Goal: Task Accomplishment & Management: Use online tool/utility

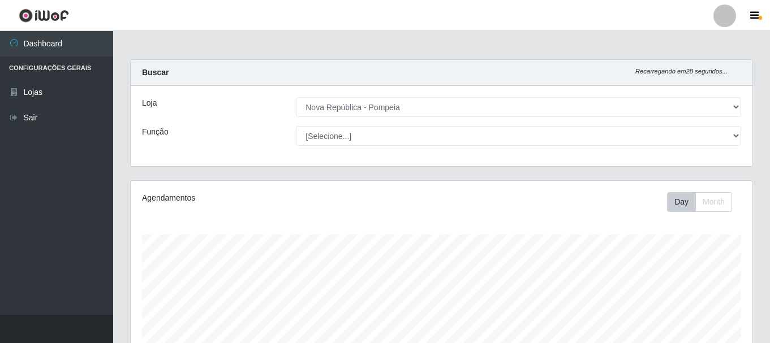
select select "64"
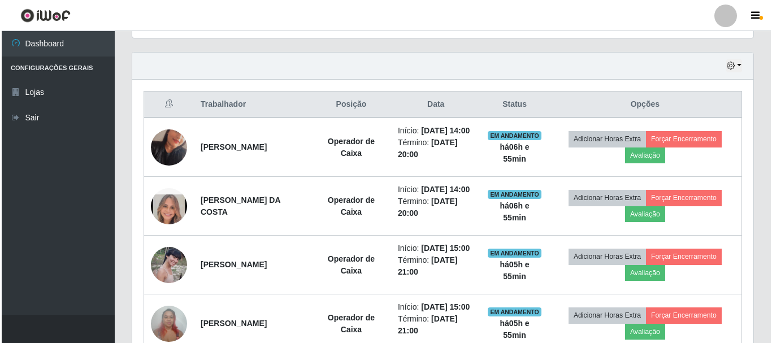
scroll to position [404, 0]
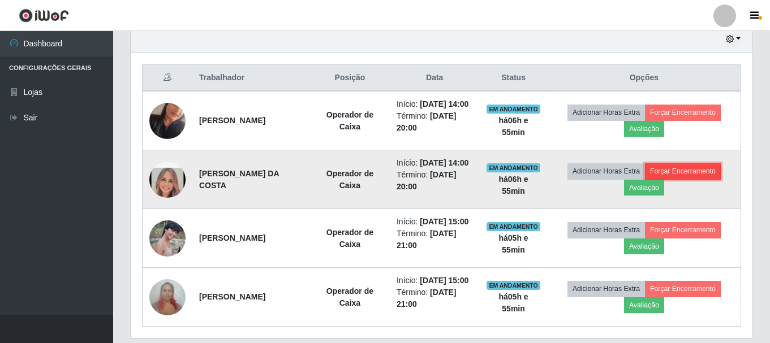
click at [684, 179] on button "Forçar Encerramento" at bounding box center [683, 171] width 76 height 16
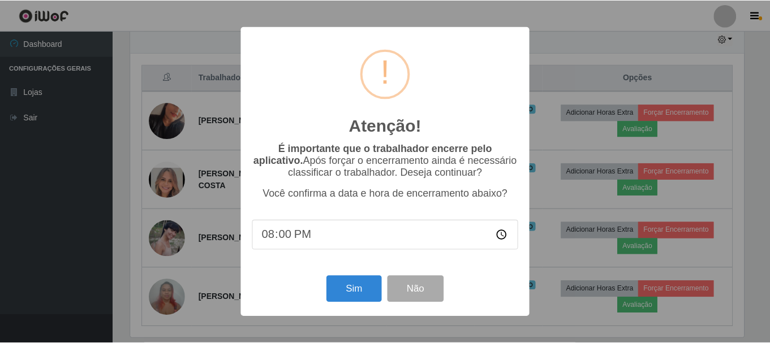
scroll to position [235, 616]
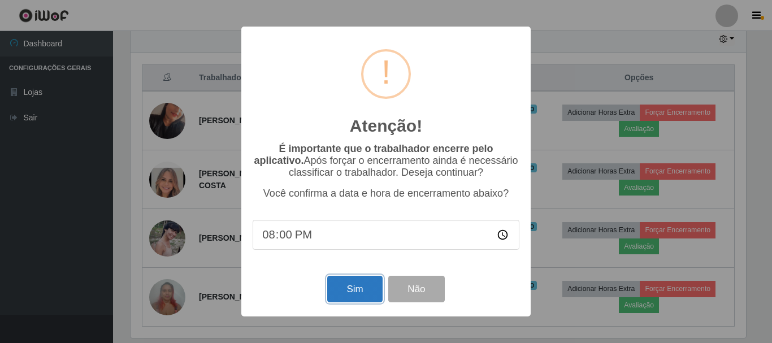
click at [350, 297] on button "Sim" at bounding box center [354, 289] width 55 height 27
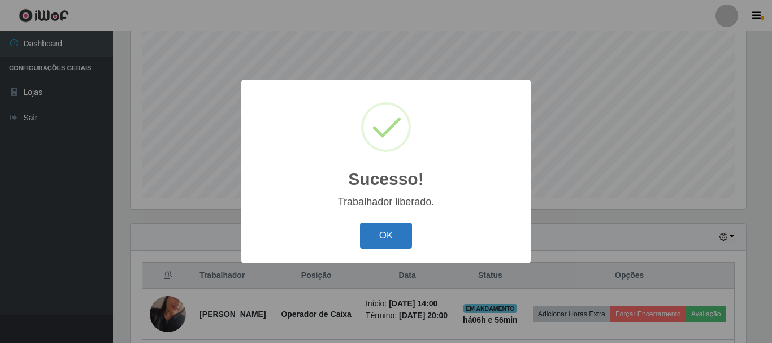
click at [394, 238] on button "OK" at bounding box center [386, 236] width 53 height 27
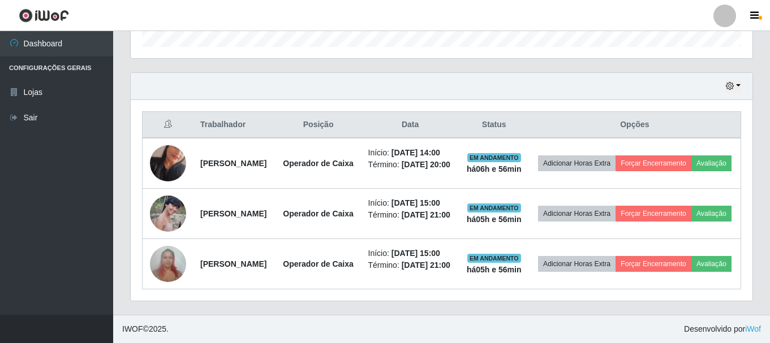
scroll to position [418, 0]
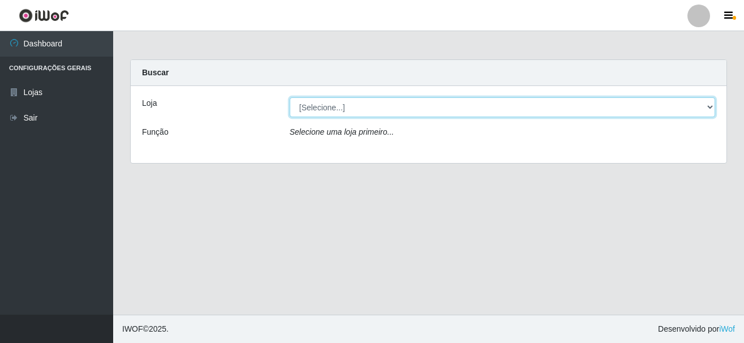
click at [709, 105] on select "[Selecione...] [GEOGRAPHIC_DATA] [GEOGRAPHIC_DATA]" at bounding box center [502, 107] width 425 height 20
select select "64"
click at [290, 97] on select "[Selecione...] [GEOGRAPHIC_DATA] [GEOGRAPHIC_DATA]" at bounding box center [502, 107] width 425 height 20
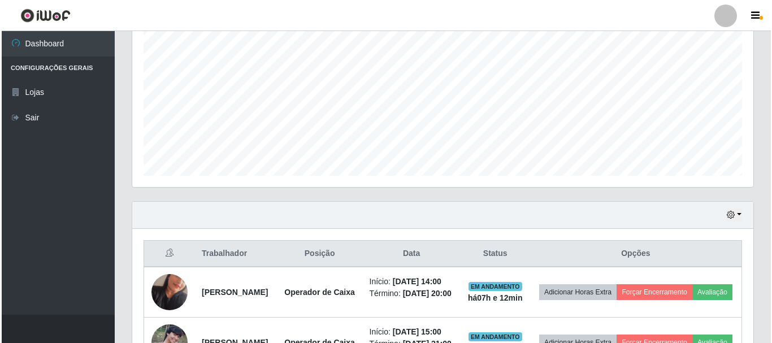
scroll to position [373, 0]
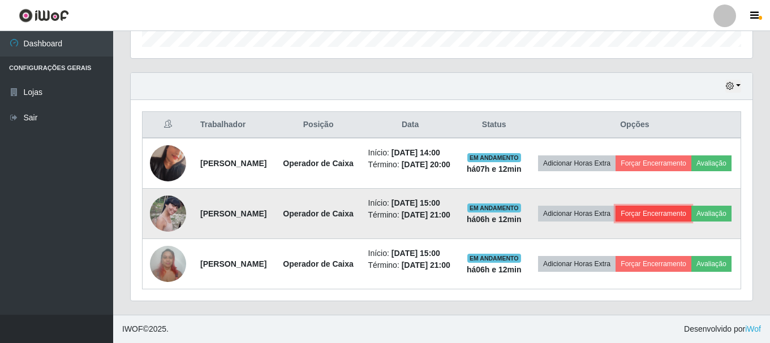
click at [691, 222] on button "Forçar Encerramento" at bounding box center [653, 214] width 76 height 16
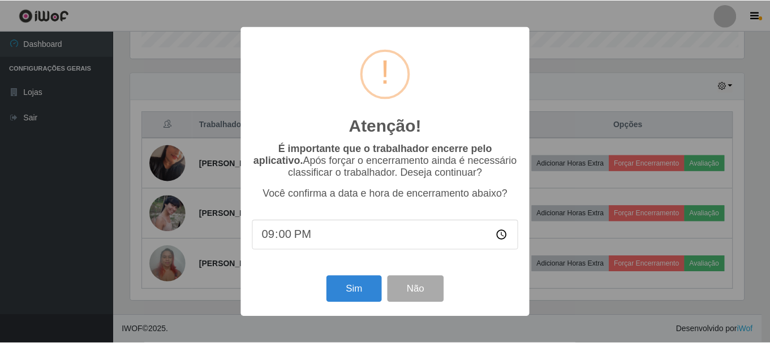
scroll to position [235, 616]
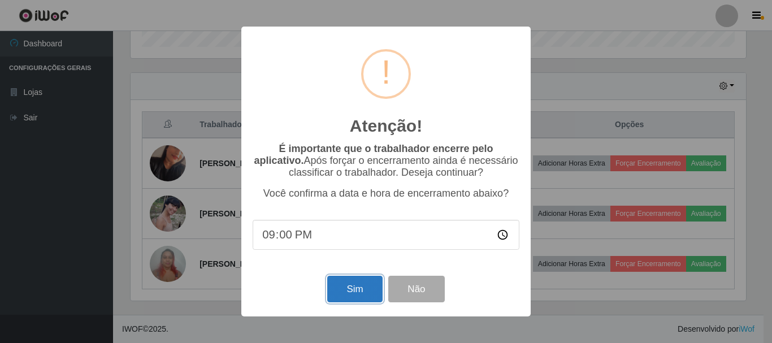
click at [340, 290] on button "Sim" at bounding box center [354, 289] width 55 height 27
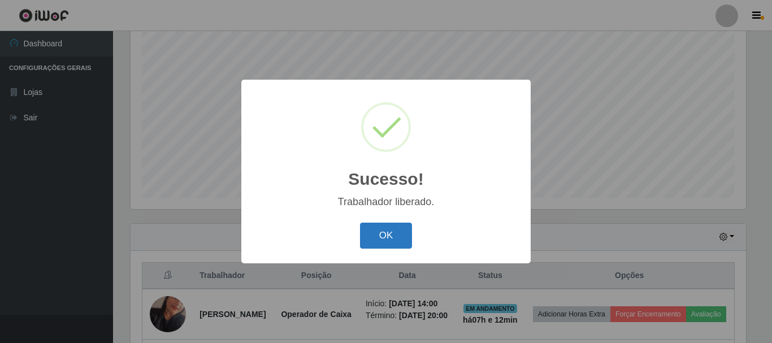
click at [373, 244] on button "OK" at bounding box center [386, 236] width 53 height 27
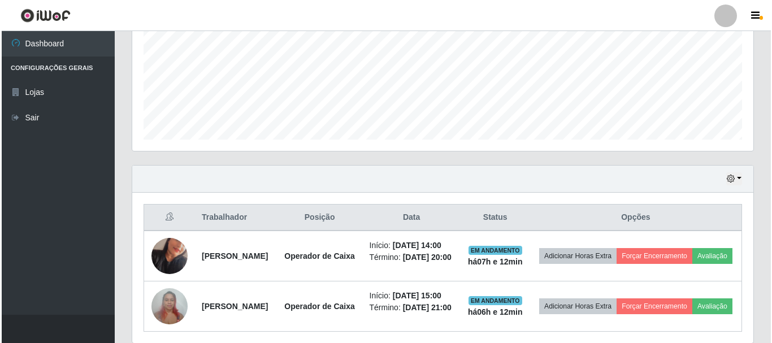
scroll to position [348, 0]
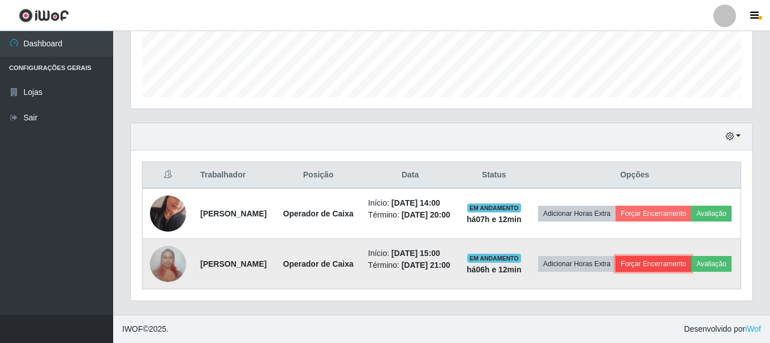
click at [690, 256] on button "Forçar Encerramento" at bounding box center [653, 264] width 76 height 16
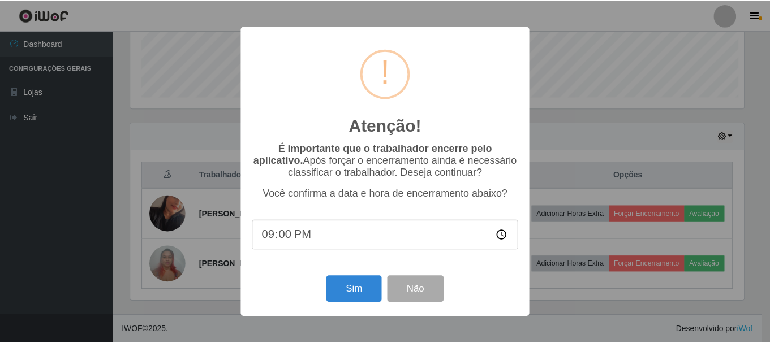
scroll to position [235, 616]
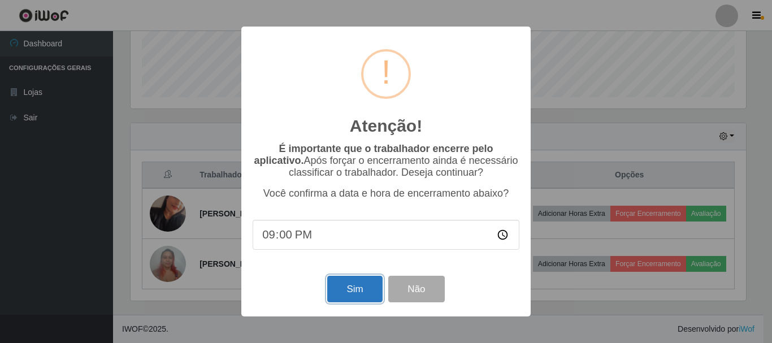
click at [356, 287] on button "Sim" at bounding box center [354, 289] width 55 height 27
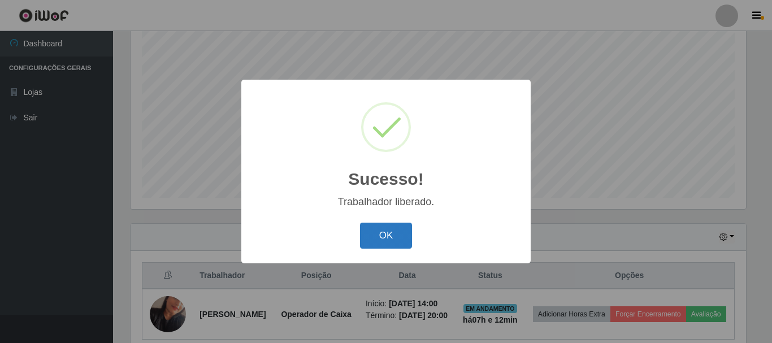
click at [402, 229] on button "OK" at bounding box center [386, 236] width 53 height 27
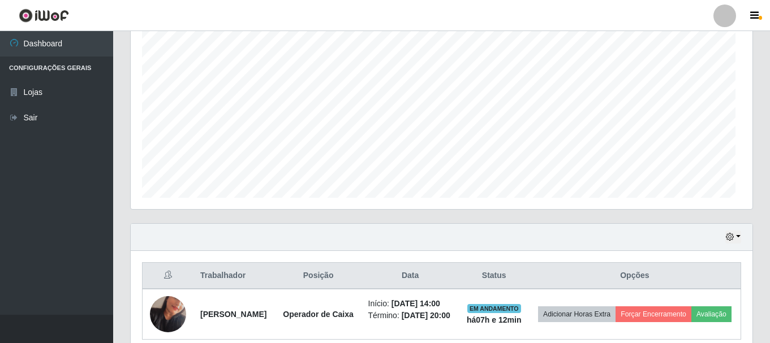
scroll to position [235, 621]
